Goal: Obtain resource: Obtain resource

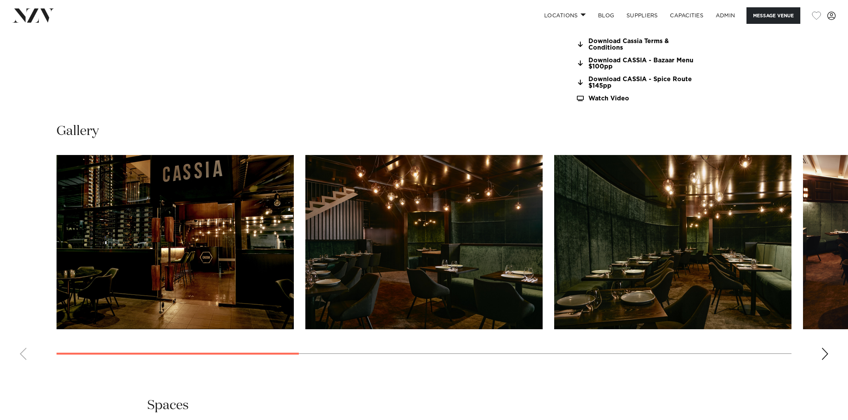
scroll to position [738, 0]
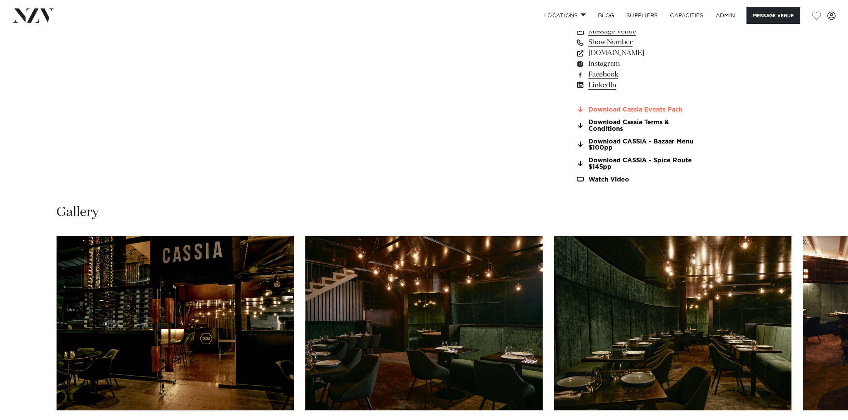
click at [645, 110] on link "Download Cassia Events Pack" at bounding box center [638, 109] width 125 height 7
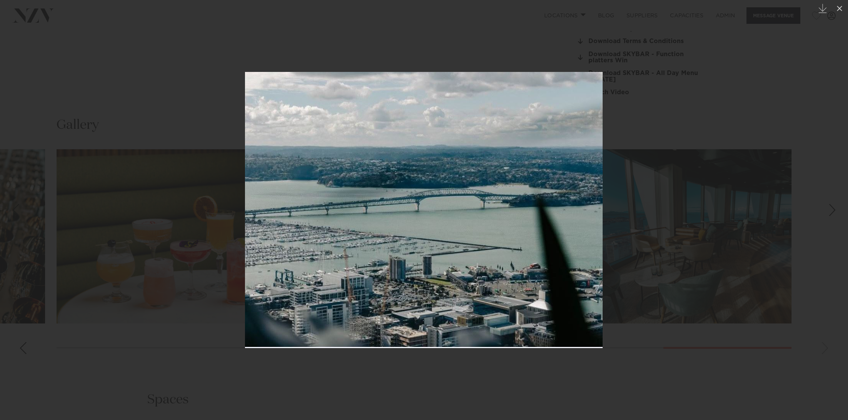
click at [717, 159] on div at bounding box center [424, 210] width 848 height 420
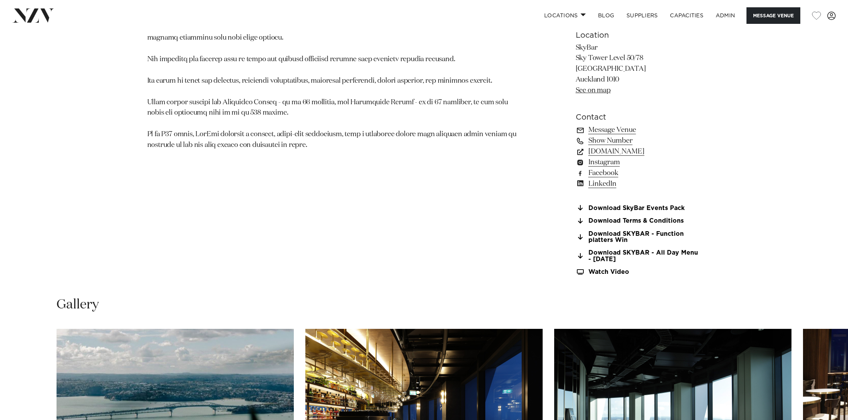
scroll to position [648, 0]
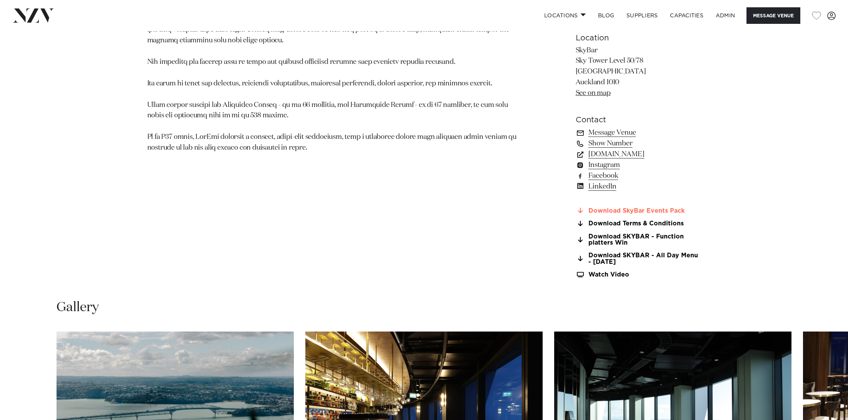
click at [639, 207] on link "Download SkyBar Events Pack" at bounding box center [638, 210] width 125 height 7
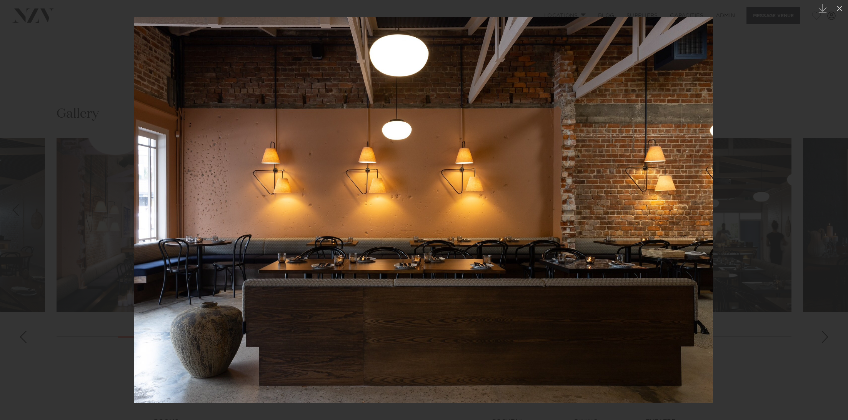
click at [132, 67] on div at bounding box center [424, 210] width 848 height 420
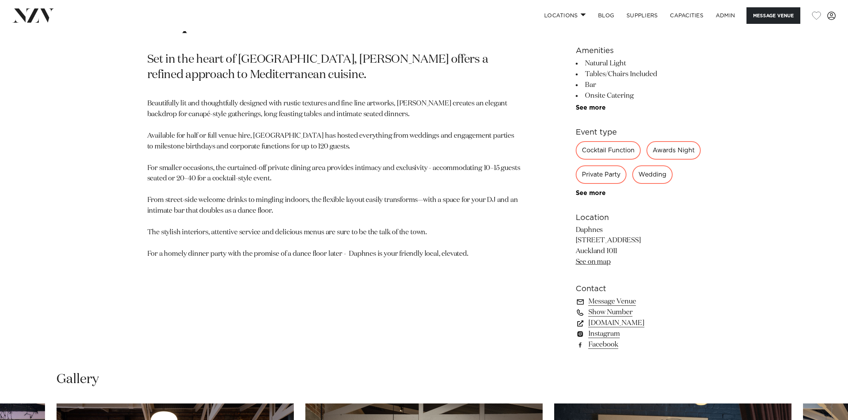
scroll to position [467, 0]
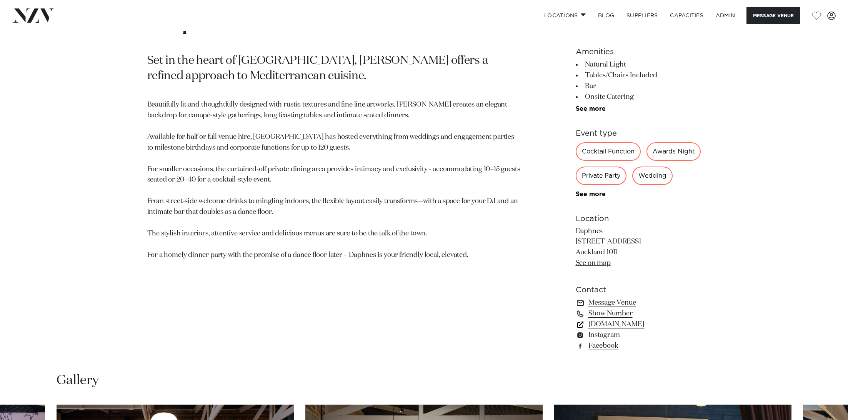
click at [616, 323] on link "www.daphnes.co.nz" at bounding box center [638, 324] width 125 height 11
